Goal: Check status: Check status

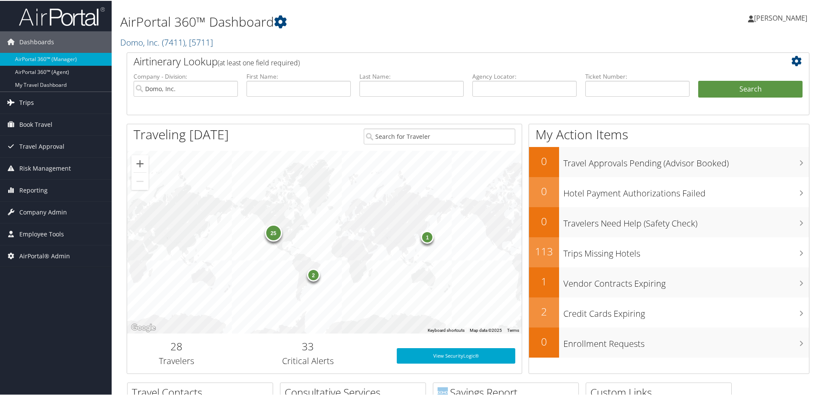
click at [37, 101] on link "Trips" at bounding box center [56, 101] width 112 height 21
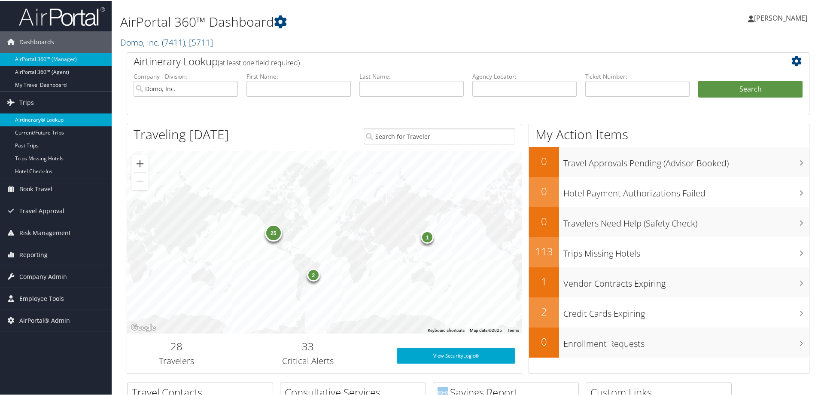
click at [64, 119] on link "Airtinerary® Lookup" at bounding box center [56, 119] width 112 height 13
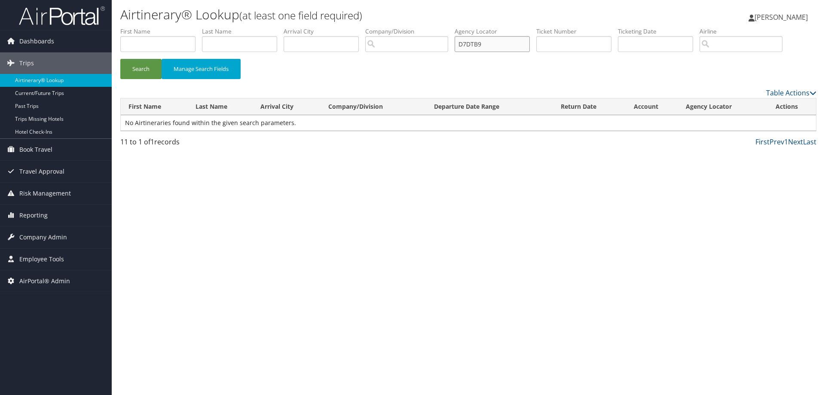
click at [495, 45] on input "D7DTB9" at bounding box center [492, 44] width 75 height 16
click at [141, 64] on button "Search" at bounding box center [140, 69] width 41 height 20
click at [778, 122] on link "View" at bounding box center [777, 123] width 13 height 8
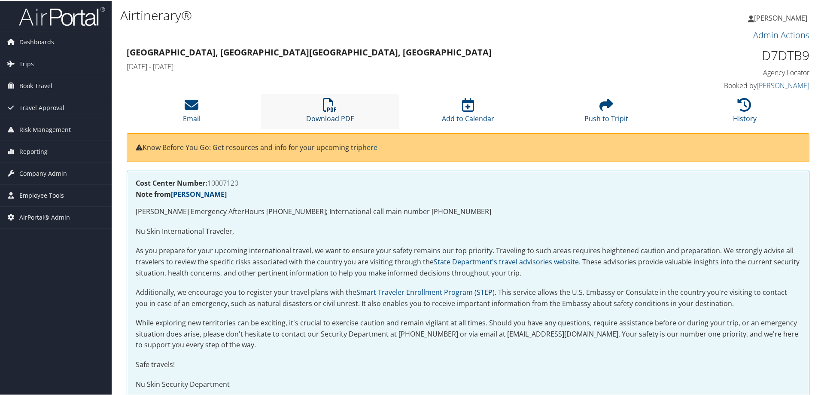
click at [326, 107] on icon at bounding box center [330, 104] width 14 height 14
